Goal: Information Seeking & Learning: Learn about a topic

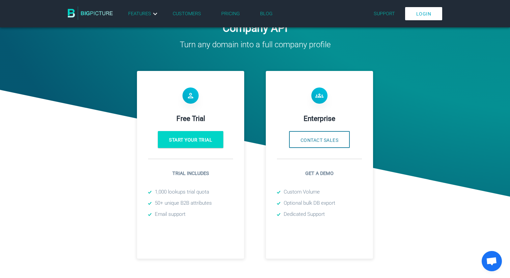
click at [91, 14] on img at bounding box center [90, 13] width 45 height 14
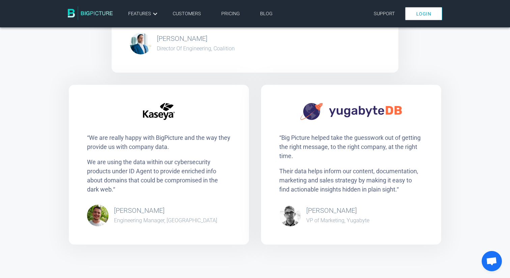
scroll to position [1240, 0]
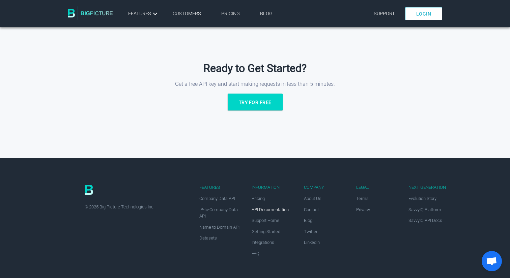
click at [277, 209] on link "API Documentation" at bounding box center [270, 209] width 37 height 5
click at [258, 194] on div "Information Pricing API Documentation Support Home Getting Started Integrations…" at bounding box center [274, 223] width 44 height 76
click at [258, 196] on span "Pricing" at bounding box center [258, 198] width 13 height 5
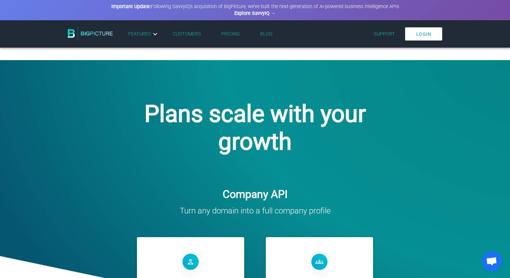
click at [250, 16] on link "Explore SavvyIQ →" at bounding box center [255, 13] width 41 height 6
